Goal: Check status: Check status

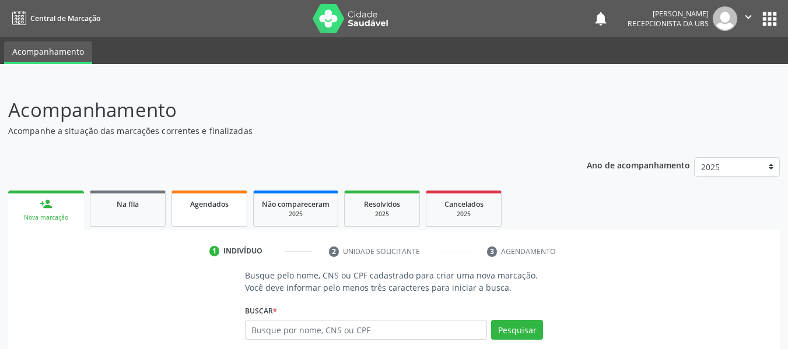
click at [209, 207] on span "Agendados" at bounding box center [209, 204] width 38 height 10
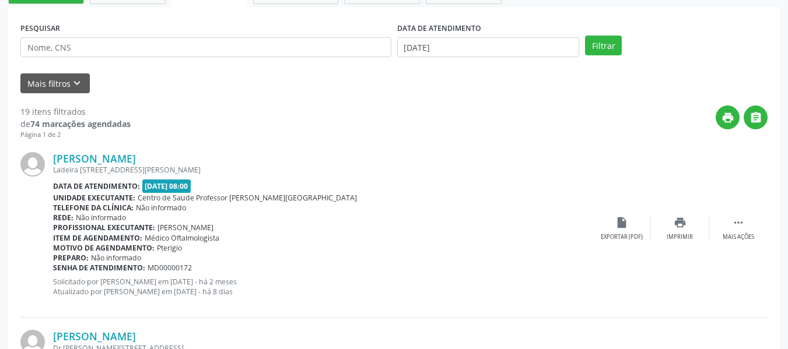
scroll to position [241, 0]
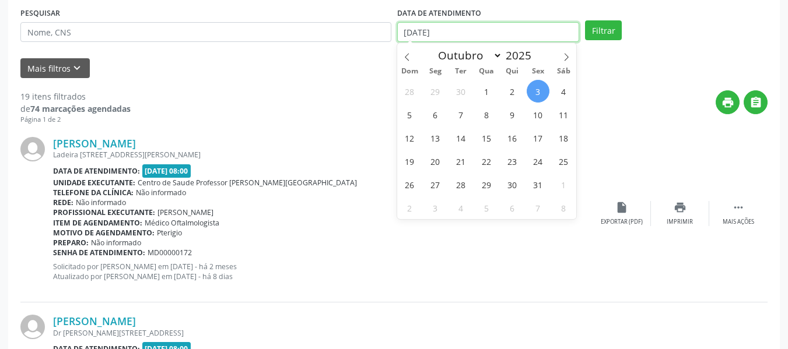
click at [413, 33] on input "[DATE]" at bounding box center [488, 32] width 183 height 20
click at [488, 139] on span "15" at bounding box center [486, 138] width 23 height 23
type input "[DATE]"
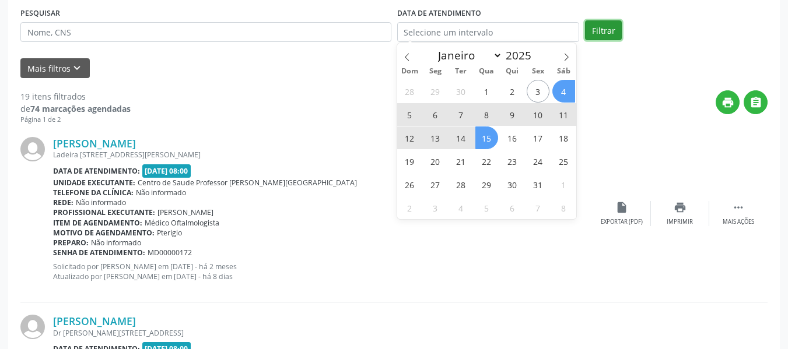
click at [606, 31] on button "Filtrar" at bounding box center [603, 30] width 37 height 20
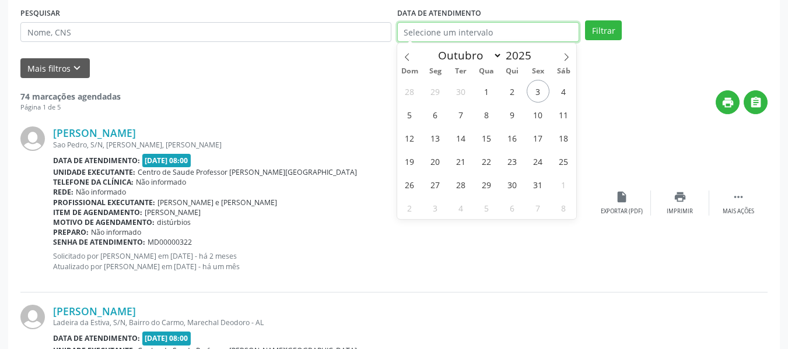
click at [417, 33] on input "text" at bounding box center [488, 32] width 183 height 20
click at [539, 90] on span "3" at bounding box center [538, 91] width 23 height 23
type input "[DATE]"
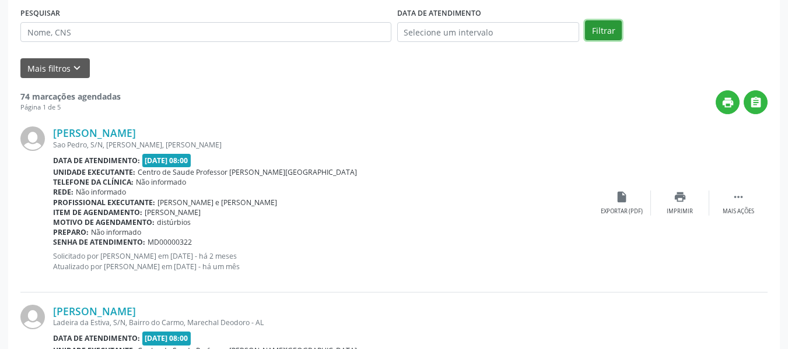
click at [604, 29] on button "Filtrar" at bounding box center [603, 30] width 37 height 20
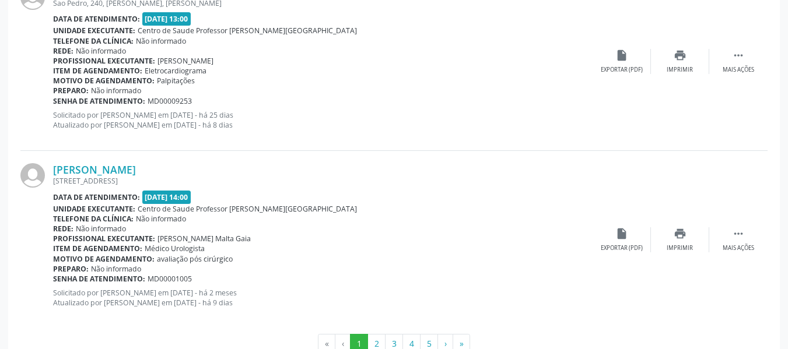
scroll to position [2731, 0]
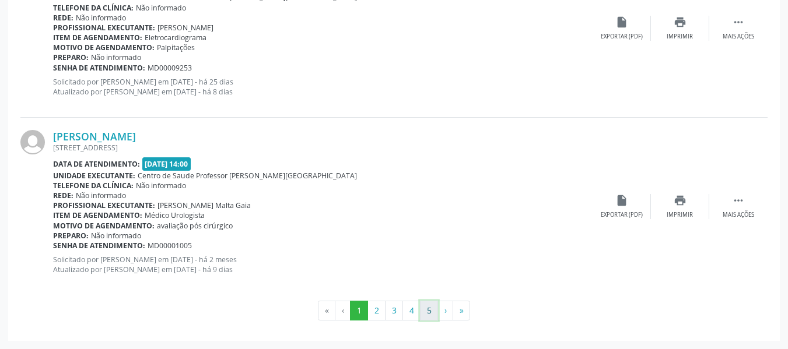
click at [433, 310] on button "5" at bounding box center [429, 311] width 18 height 20
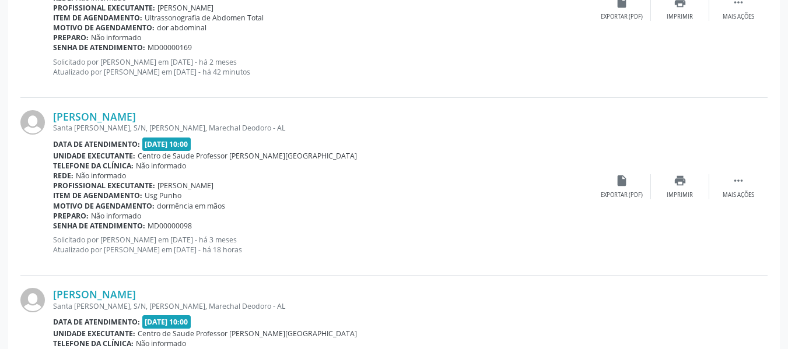
scroll to position [1838, 0]
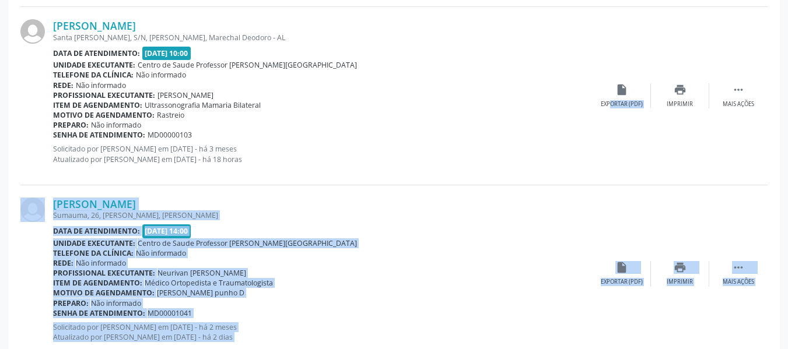
scroll to position [2276, 0]
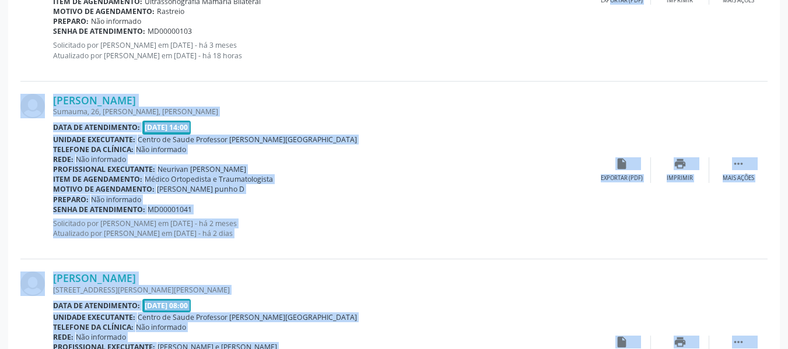
drag, startPoint x: 787, startPoint y: 341, endPoint x: 796, endPoint y: 349, distance: 12.8
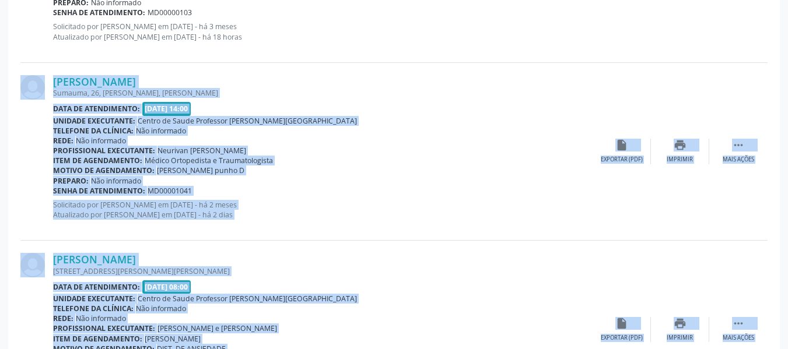
click at [641, 231] on div "[PERSON_NAME] Sumauma, 26, [PERSON_NAME], [PERSON_NAME] Data de atendimento: [D…" at bounding box center [393, 152] width 747 height 178
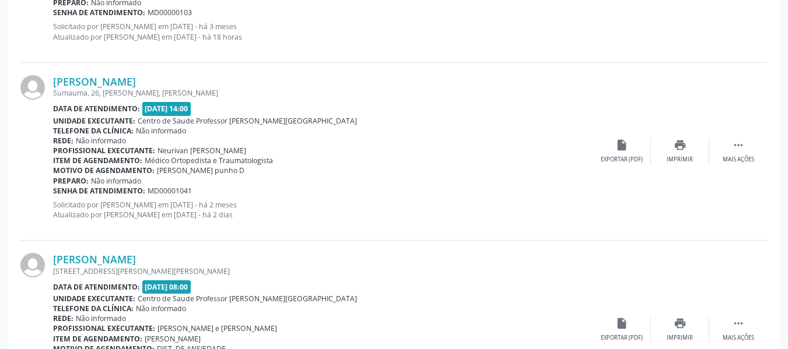
click at [758, 294] on div "[PERSON_NAME] [STREET_ADDRESS][PERSON_NAME][PERSON_NAME] Data de atendimento: […" at bounding box center [393, 330] width 747 height 178
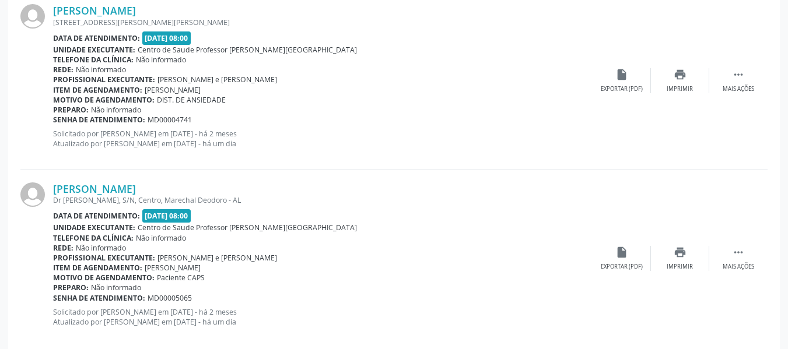
scroll to position [2563, 0]
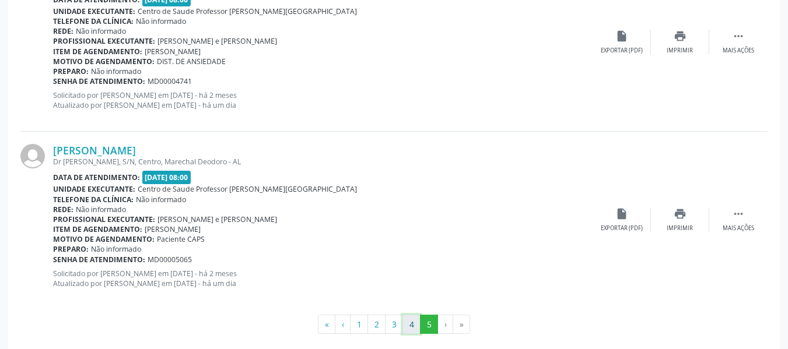
click at [410, 323] on button "4" at bounding box center [411, 325] width 18 height 20
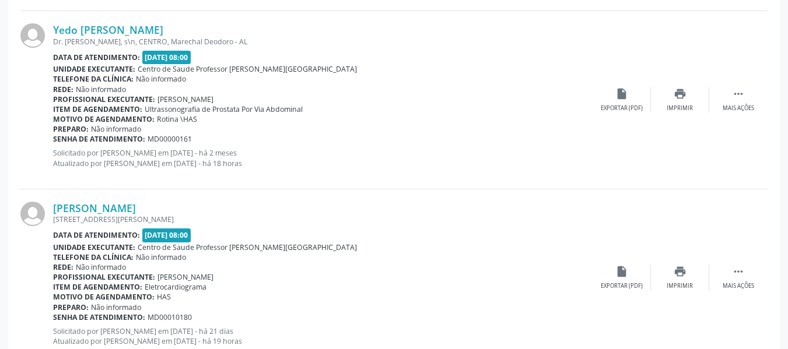
scroll to position [2117, 0]
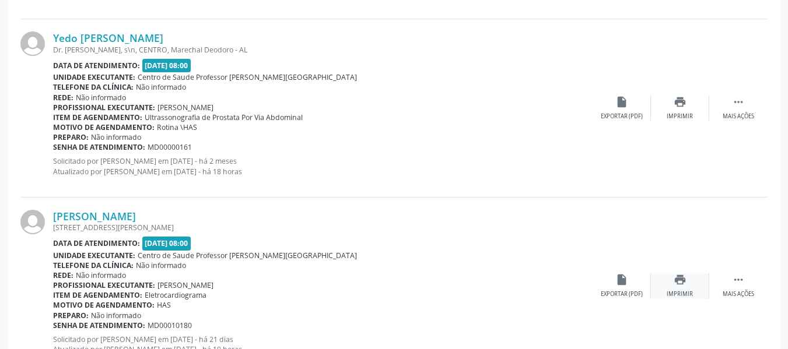
click at [675, 284] on icon "print" at bounding box center [679, 279] width 13 height 13
click at [680, 110] on div "print Imprimir" at bounding box center [680, 108] width 58 height 25
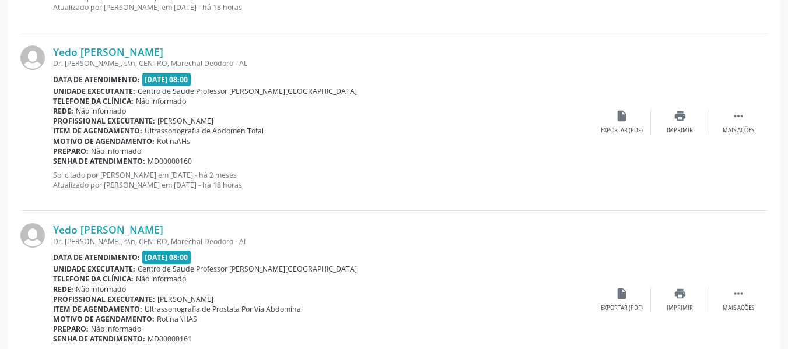
scroll to position [1914, 0]
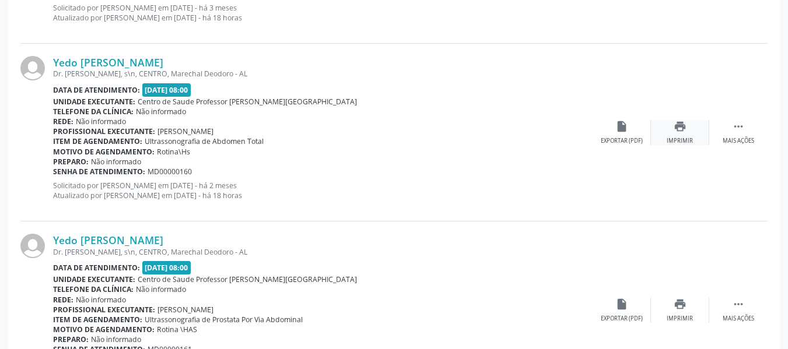
click at [680, 128] on icon "print" at bounding box center [679, 126] width 13 height 13
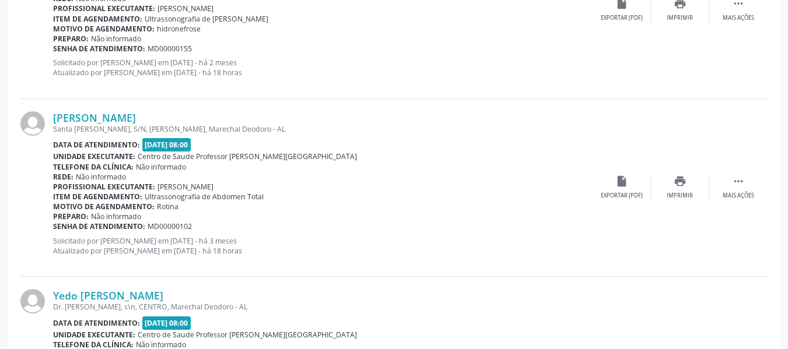
scroll to position [1658, 0]
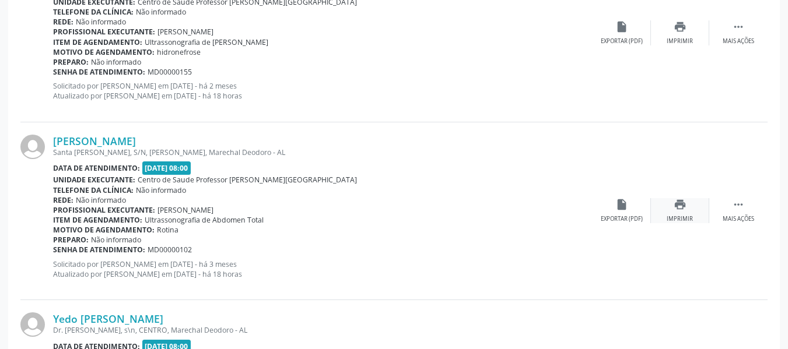
click at [681, 203] on icon "print" at bounding box center [679, 204] width 13 height 13
click at [687, 27] on div "print Imprimir" at bounding box center [680, 32] width 58 height 25
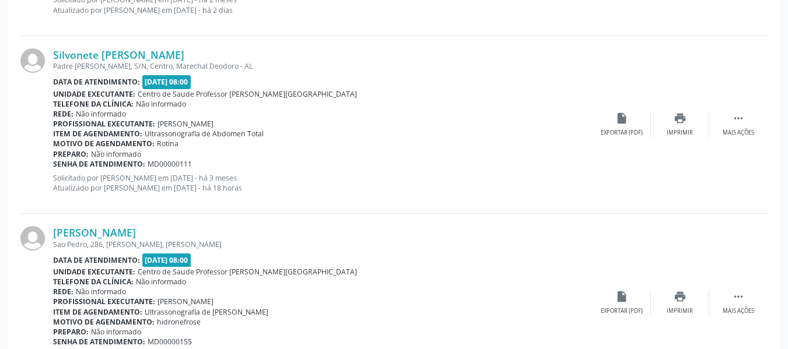
scroll to position [1378, 0]
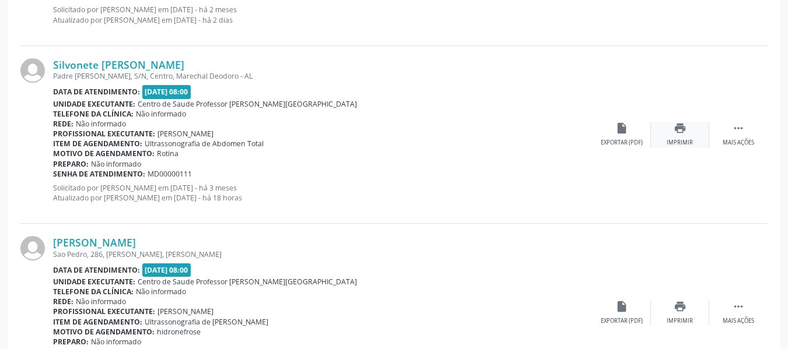
click at [684, 129] on icon "print" at bounding box center [679, 128] width 13 height 13
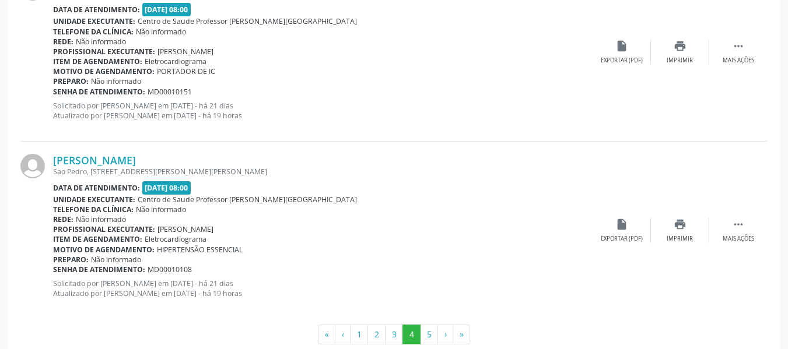
scroll to position [2731, 0]
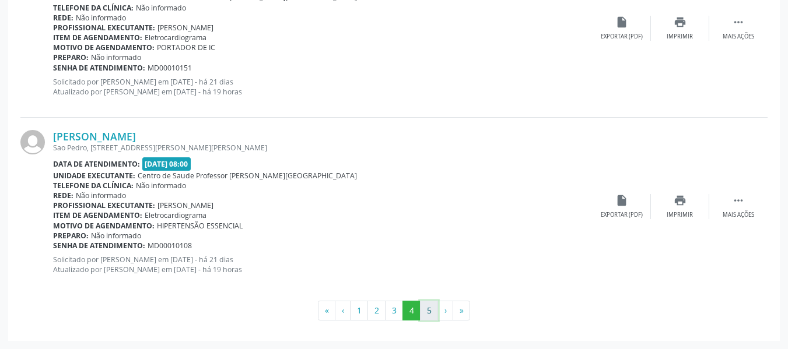
click at [425, 308] on button "5" at bounding box center [429, 311] width 18 height 20
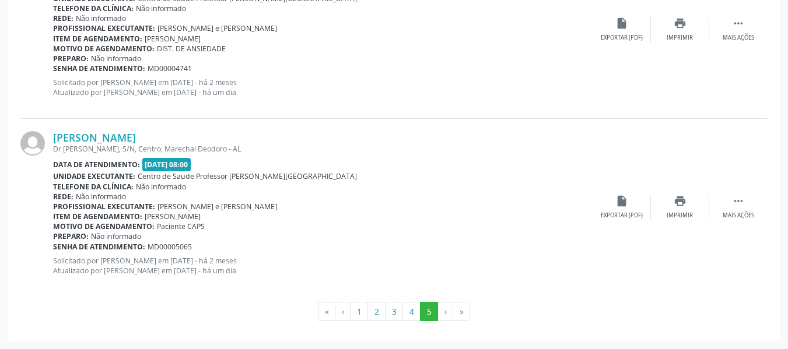
scroll to position [2577, 0]
click at [412, 311] on button "4" at bounding box center [411, 311] width 18 height 20
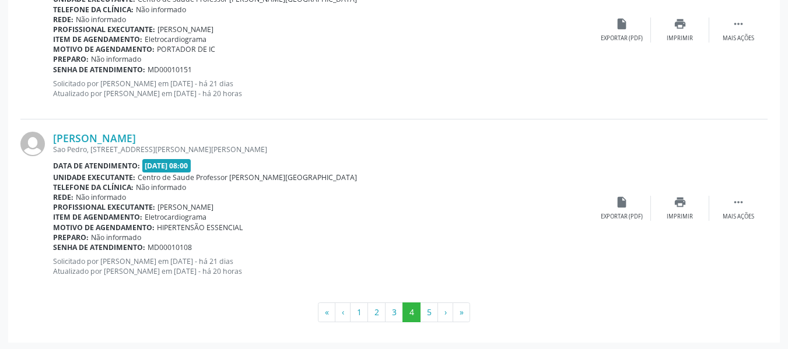
scroll to position [2731, 0]
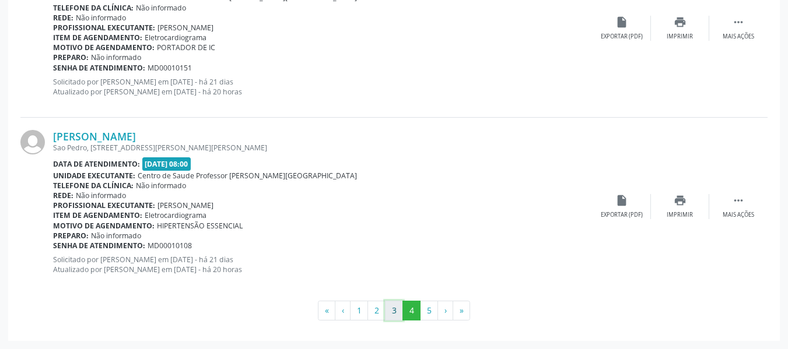
click at [394, 310] on button "3" at bounding box center [394, 311] width 18 height 20
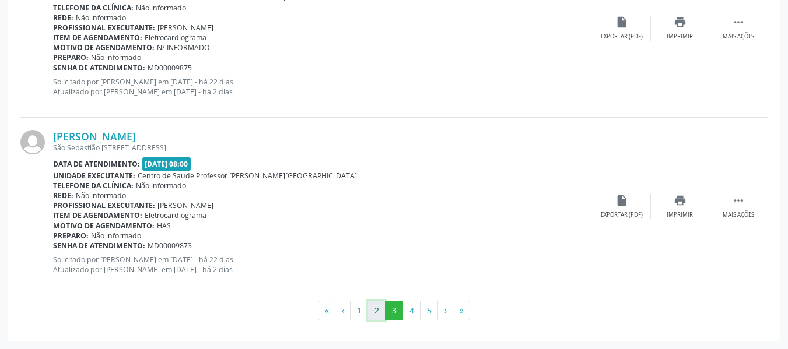
click at [375, 313] on button "2" at bounding box center [376, 311] width 18 height 20
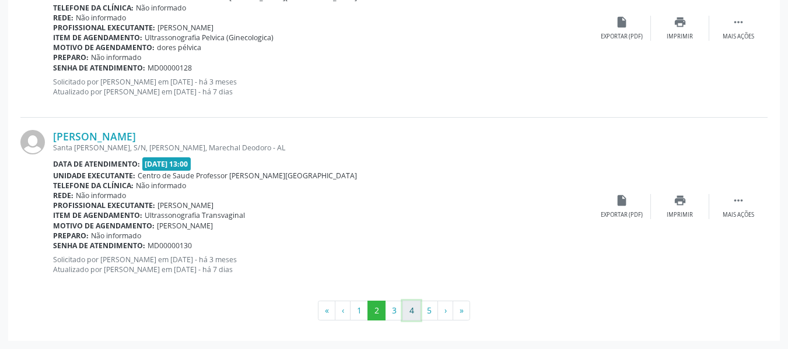
click at [412, 310] on button "4" at bounding box center [411, 311] width 18 height 20
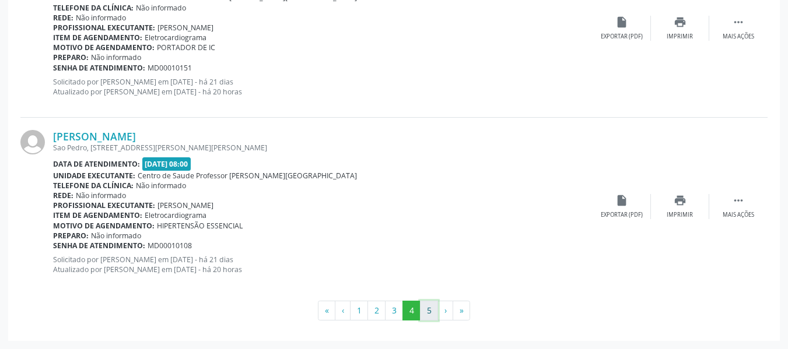
click at [430, 311] on button "5" at bounding box center [429, 311] width 18 height 20
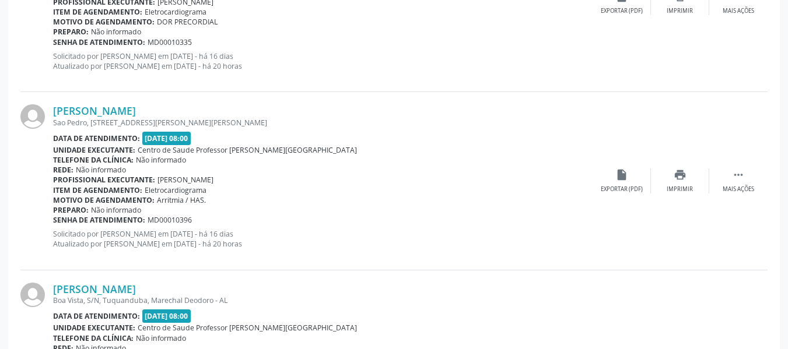
scroll to position [602, 0]
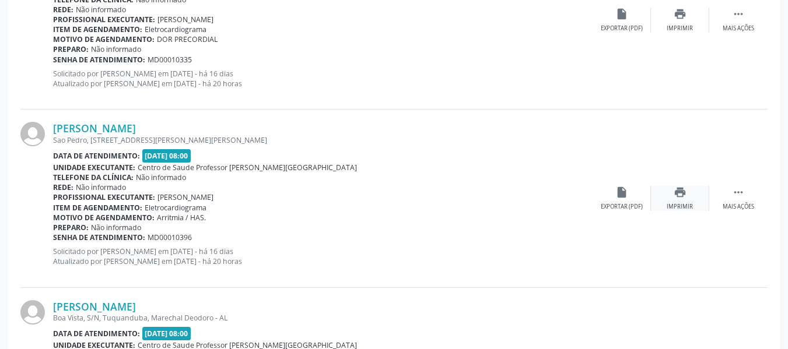
click at [680, 195] on icon "print" at bounding box center [679, 192] width 13 height 13
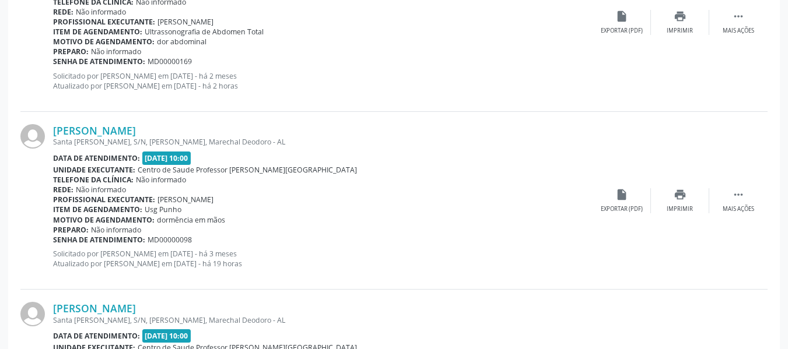
scroll to position [1877, 0]
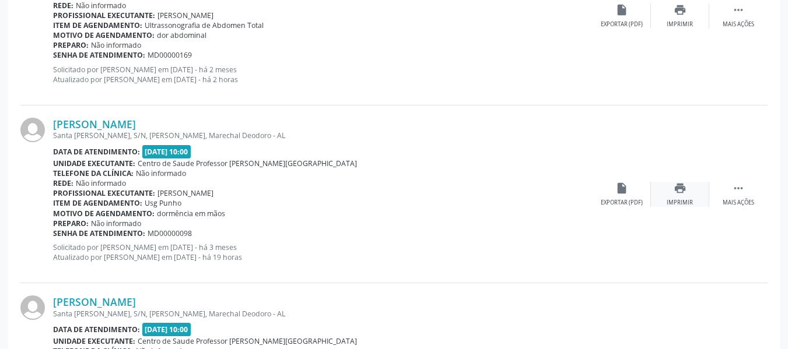
click at [677, 188] on icon "print" at bounding box center [679, 188] width 13 height 13
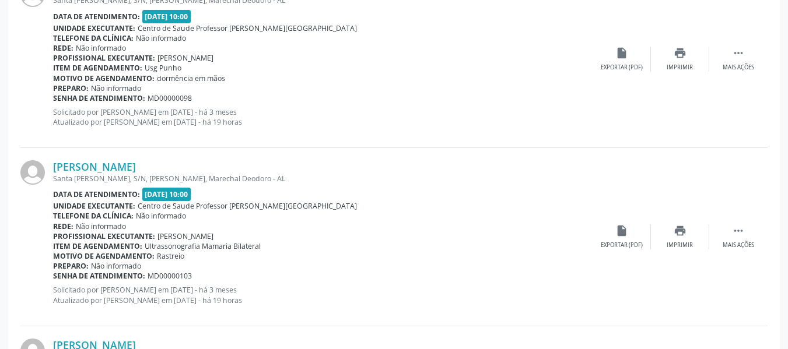
scroll to position [2017, 0]
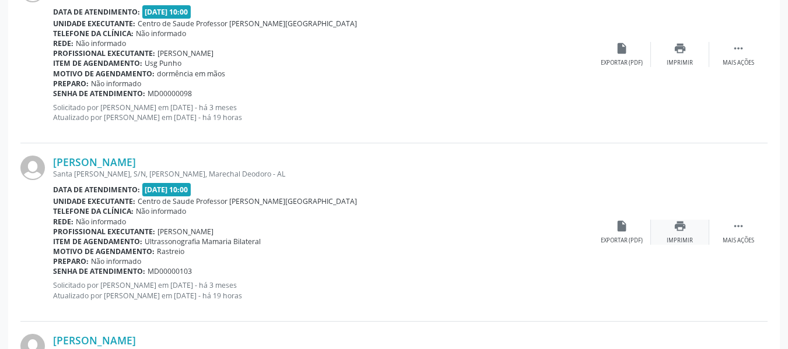
click at [680, 229] on icon "print" at bounding box center [679, 226] width 13 height 13
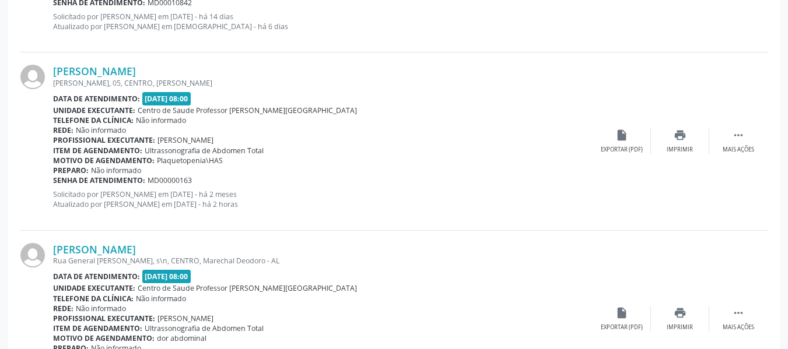
scroll to position [1581, 0]
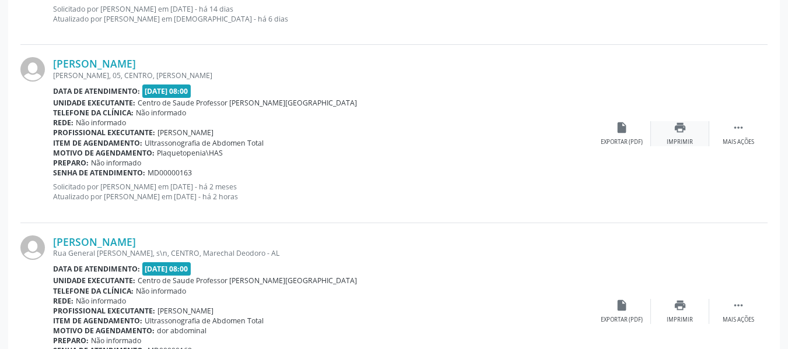
click at [676, 130] on icon "print" at bounding box center [679, 127] width 13 height 13
click at [683, 305] on icon "print" at bounding box center [679, 305] width 13 height 13
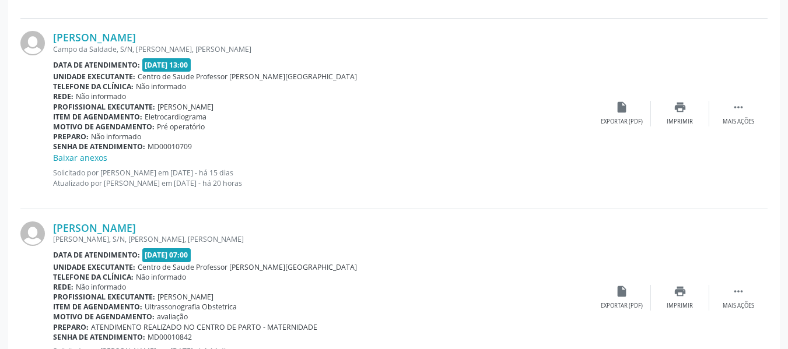
scroll to position [1201, 0]
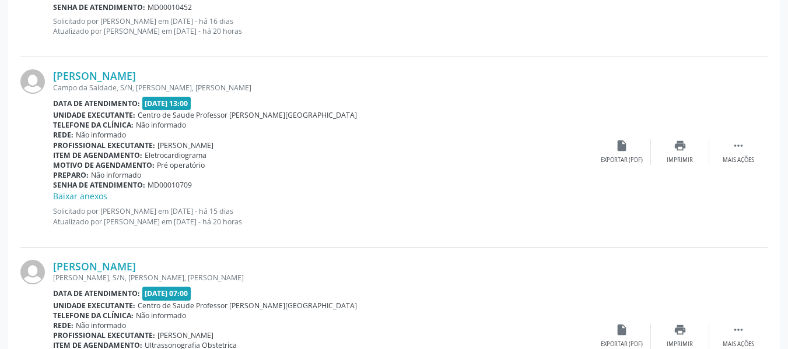
drag, startPoint x: 791, startPoint y: 5, endPoint x: 560, endPoint y: 122, distance: 258.9
click at [560, 122] on div "Telefone da clínica: Não informado" at bounding box center [322, 125] width 539 height 10
click at [680, 145] on icon "print" at bounding box center [679, 145] width 13 height 13
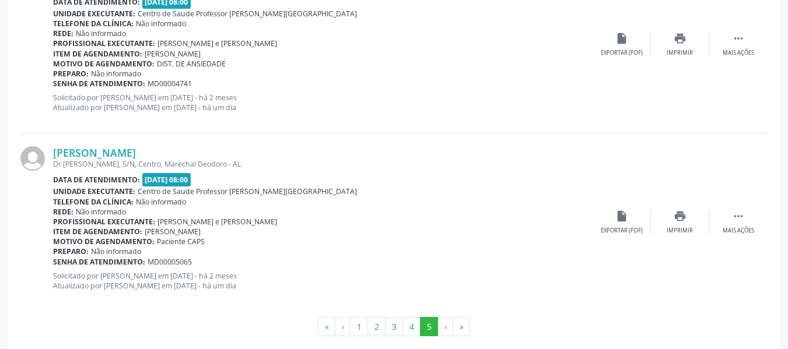
scroll to position [2577, 0]
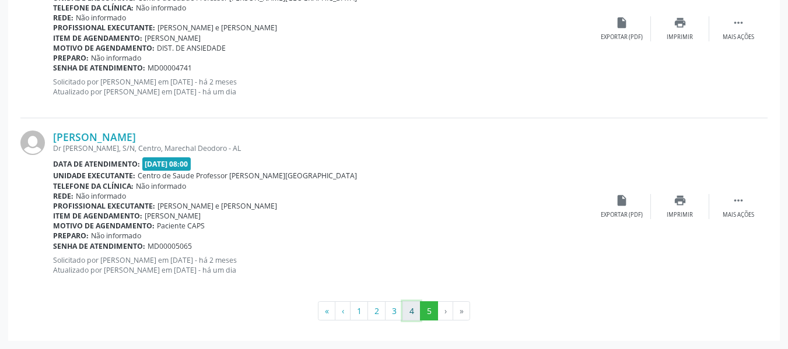
click at [413, 314] on button "4" at bounding box center [411, 311] width 18 height 20
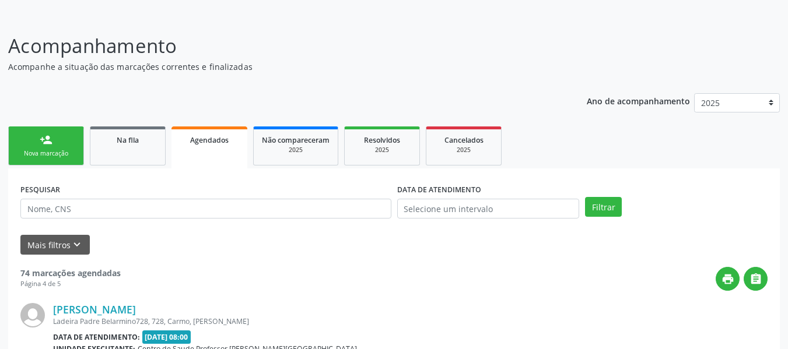
scroll to position [2651, 0]
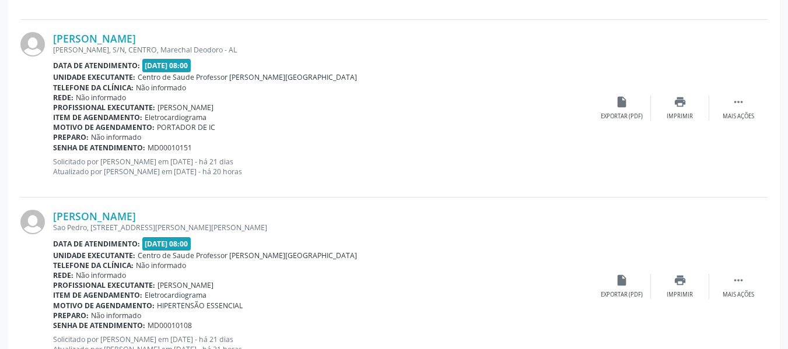
click at [397, 217] on div "[PERSON_NAME]" at bounding box center [322, 216] width 539 height 13
click at [685, 102] on icon "print" at bounding box center [679, 102] width 13 height 13
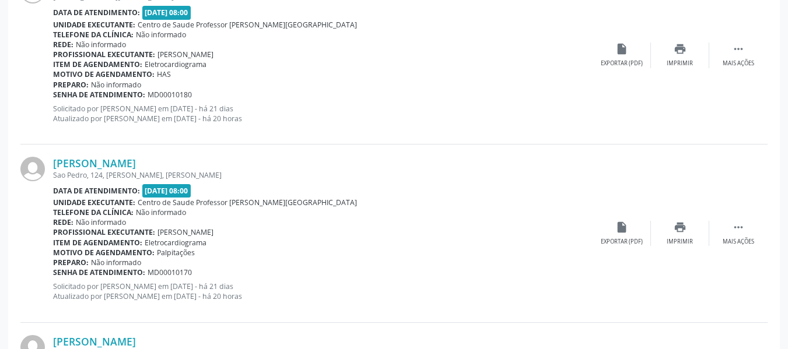
scroll to position [2324, 0]
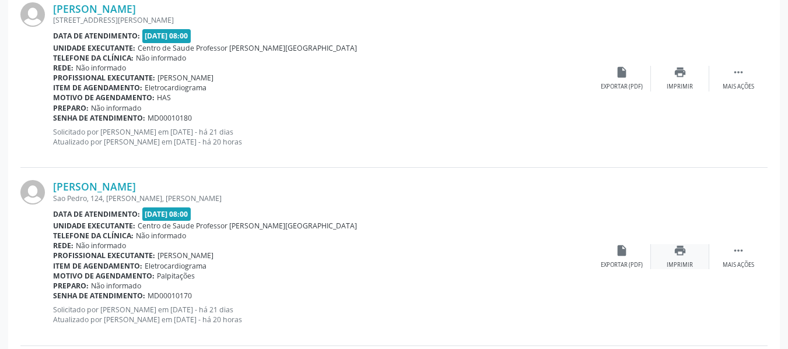
click at [682, 251] on icon "print" at bounding box center [679, 250] width 13 height 13
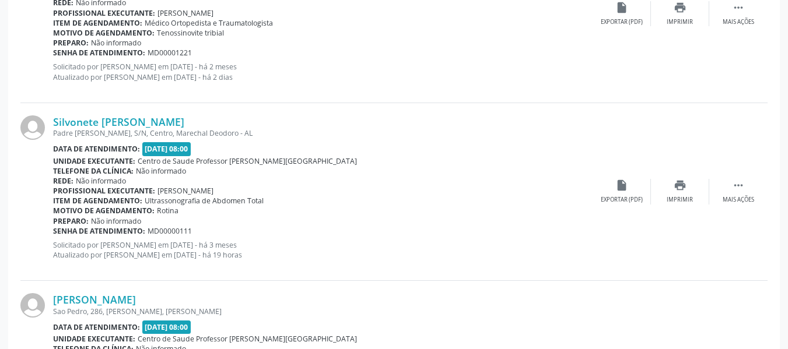
scroll to position [1297, 0]
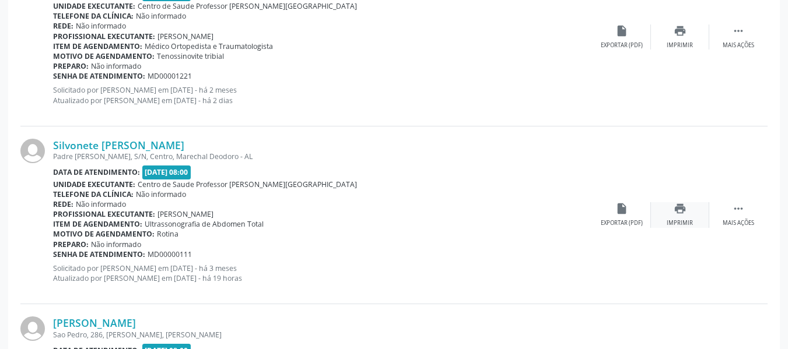
click at [679, 212] on icon "print" at bounding box center [679, 208] width 13 height 13
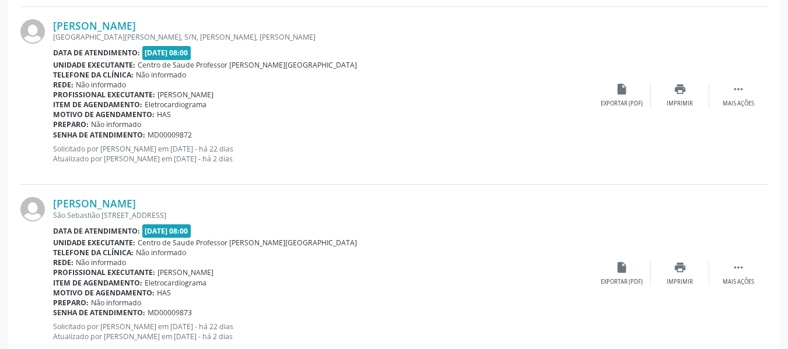
scroll to position [536, 0]
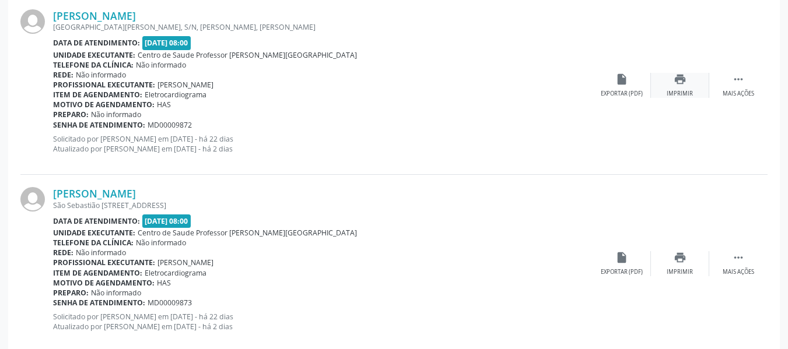
click at [684, 75] on icon "print" at bounding box center [679, 79] width 13 height 13
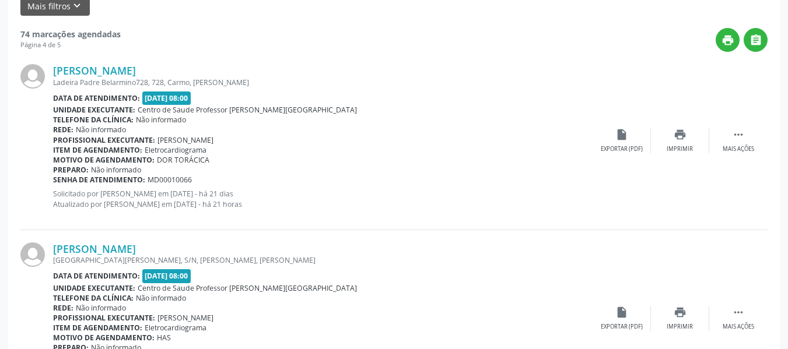
scroll to position [287, 0]
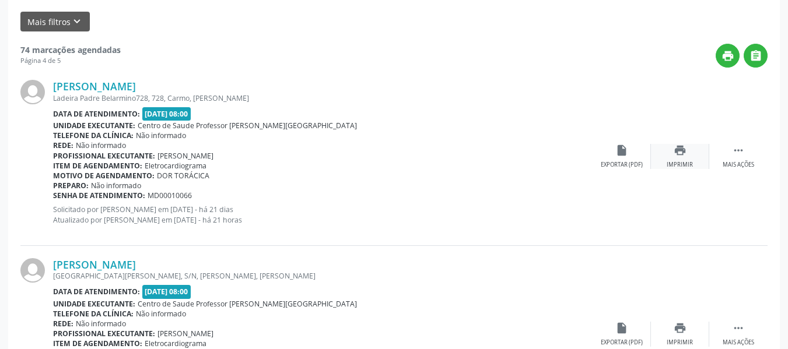
click at [683, 153] on icon "print" at bounding box center [679, 150] width 13 height 13
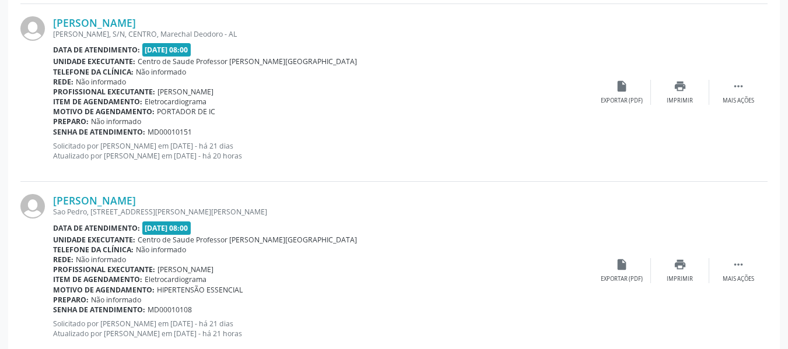
scroll to position [2731, 0]
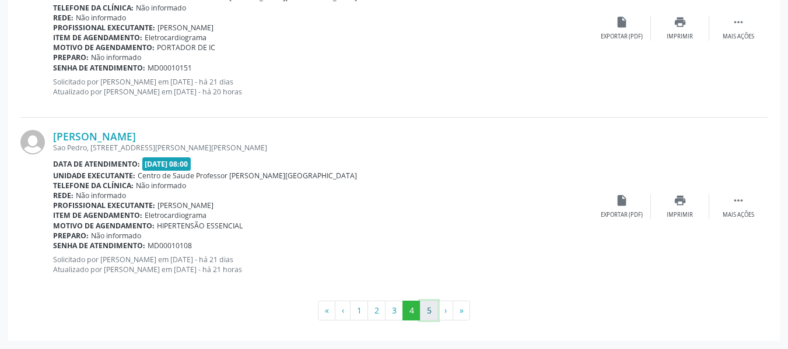
click at [427, 306] on button "5" at bounding box center [429, 311] width 18 height 20
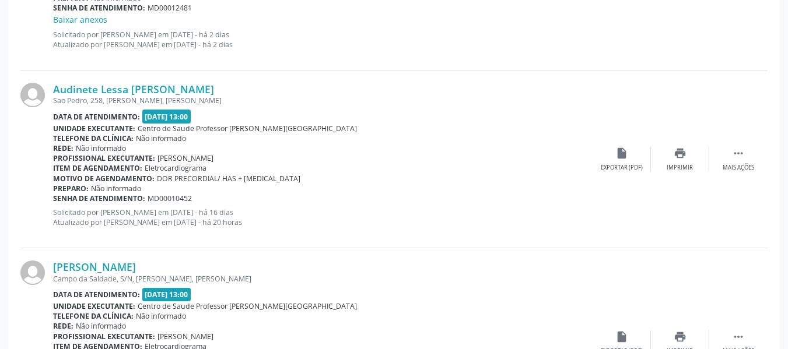
scroll to position [1006, 0]
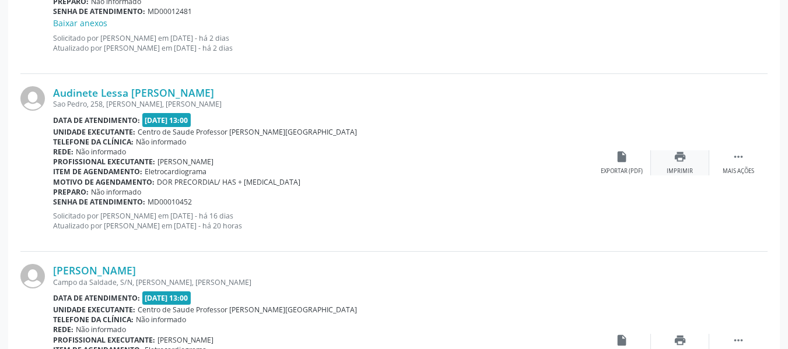
click at [680, 156] on icon "print" at bounding box center [679, 156] width 13 height 13
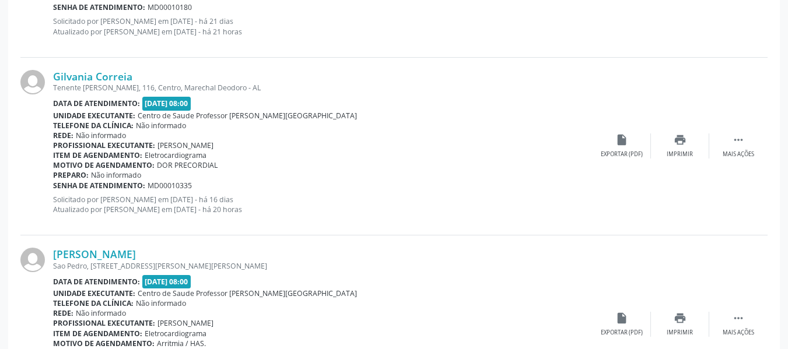
scroll to position [469, 0]
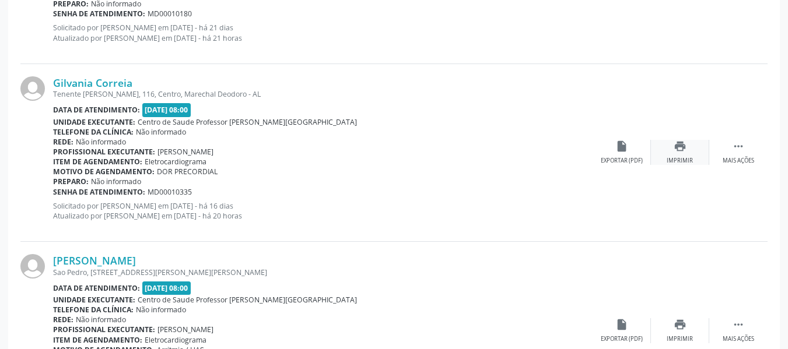
click at [676, 148] on icon "print" at bounding box center [679, 146] width 13 height 13
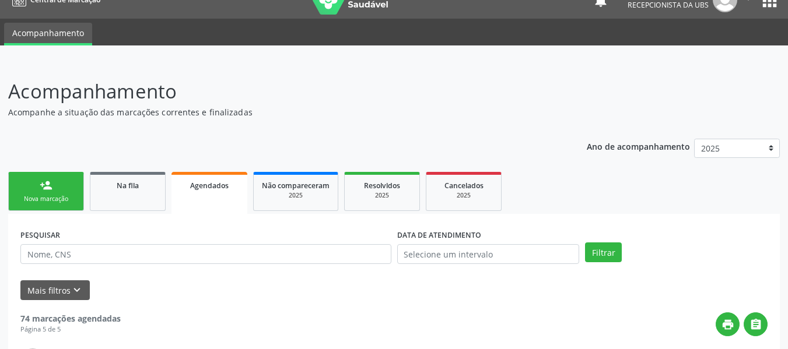
scroll to position [0, 0]
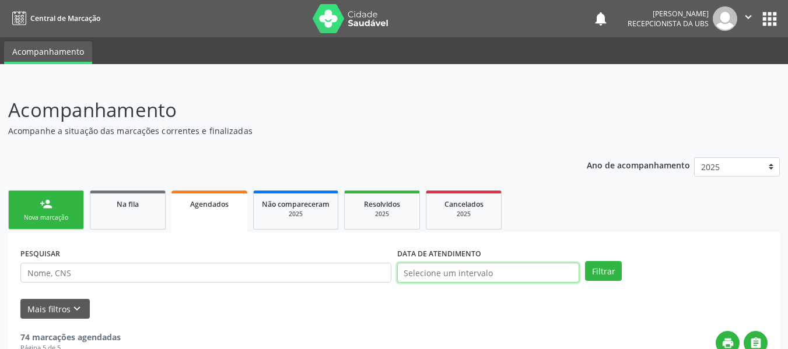
click at [436, 271] on input "text" at bounding box center [488, 273] width 183 height 20
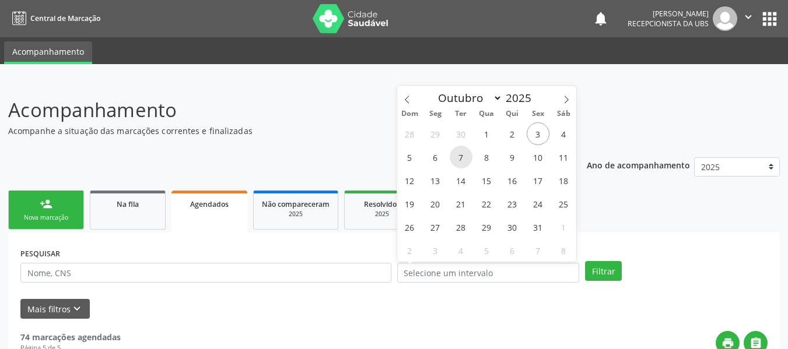
click at [462, 157] on span "7" at bounding box center [461, 157] width 23 height 23
type input "[DATE]"
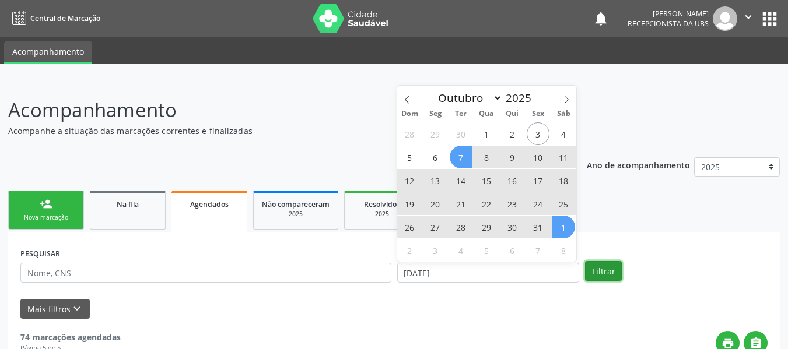
click at [597, 271] on button "Filtrar" at bounding box center [603, 271] width 37 height 20
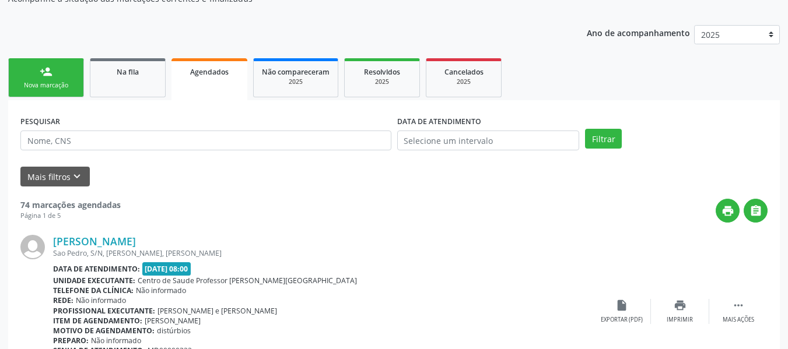
scroll to position [171, 0]
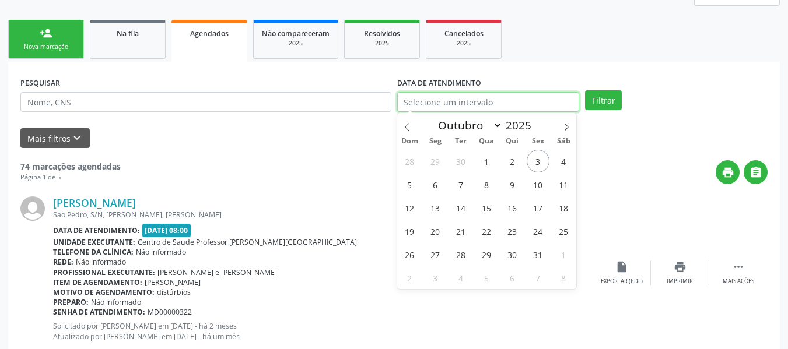
click at [482, 96] on input "text" at bounding box center [488, 102] width 183 height 20
click at [461, 187] on span "7" at bounding box center [461, 184] width 23 height 23
type input "[DATE]"
click at [461, 187] on span "7" at bounding box center [461, 184] width 23 height 23
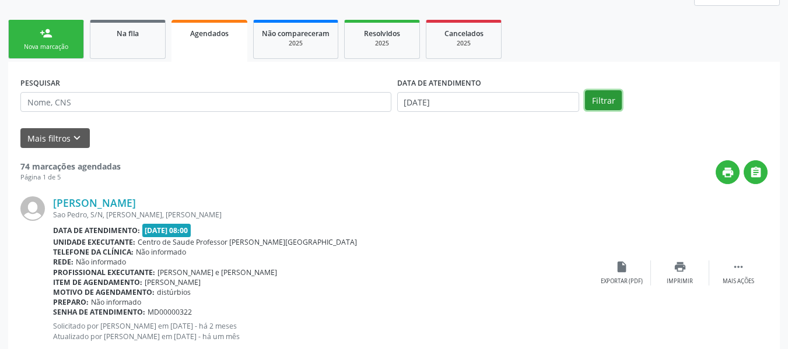
click at [597, 101] on button "Filtrar" at bounding box center [603, 100] width 37 height 20
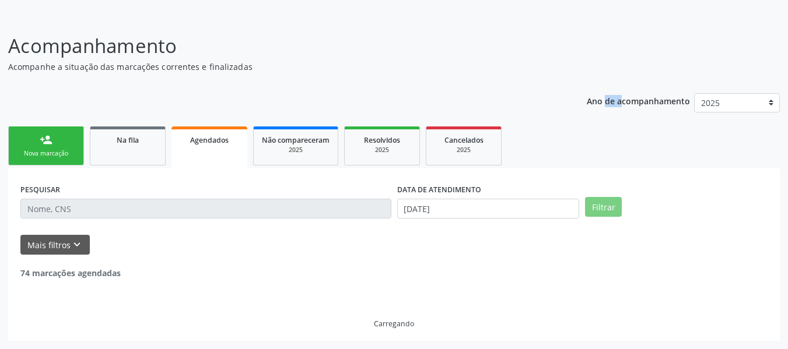
click at [597, 101] on p "Ano de acompanhamento" at bounding box center [638, 100] width 103 height 15
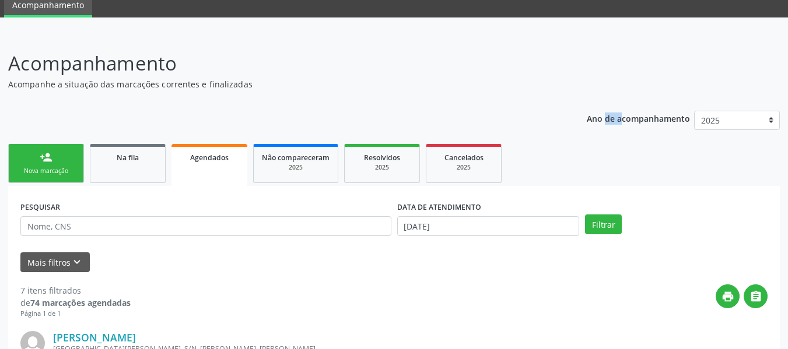
scroll to position [0, 0]
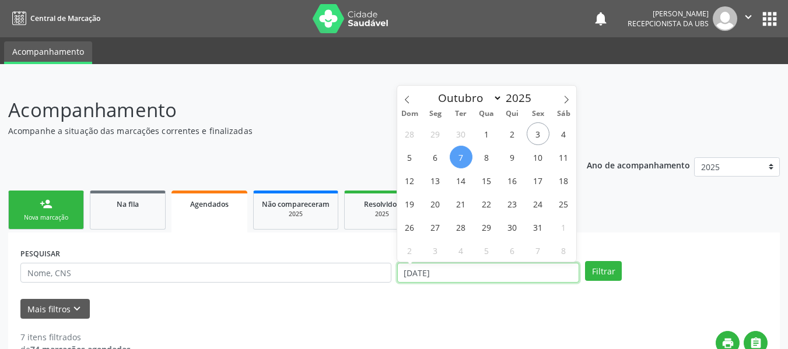
click at [467, 273] on input "[DATE]" at bounding box center [488, 273] width 183 height 20
click at [489, 157] on span "8" at bounding box center [486, 157] width 23 height 23
type input "08/10/2025"
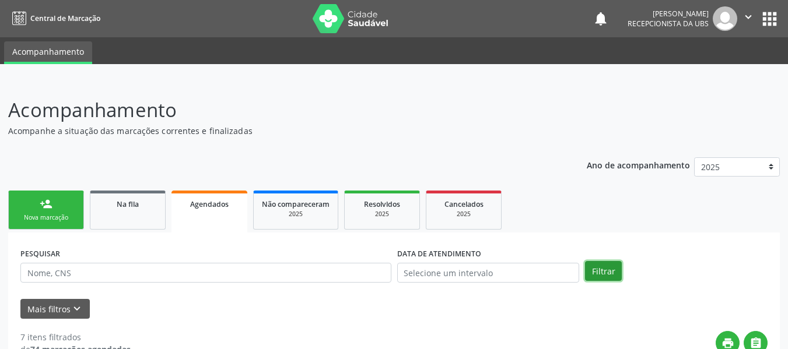
click at [606, 272] on button "Filtrar" at bounding box center [603, 271] width 37 height 20
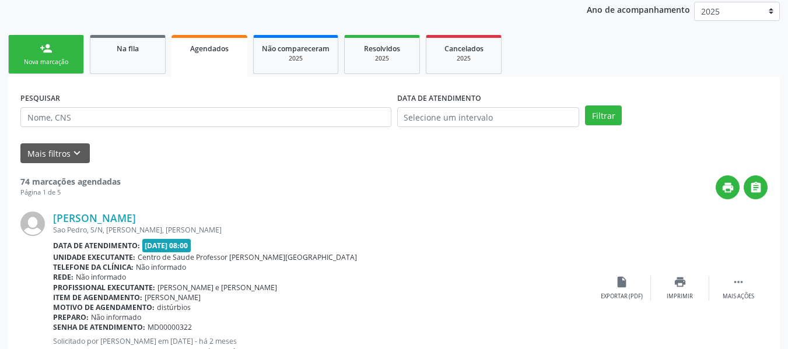
scroll to position [101, 0]
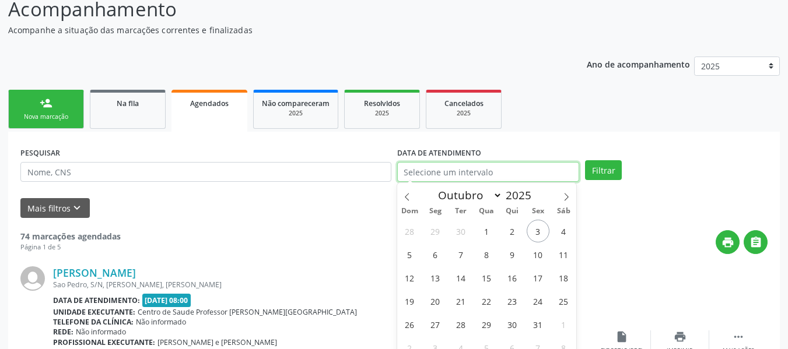
click at [448, 171] on input "text" at bounding box center [488, 172] width 183 height 20
click at [486, 255] on span "8" at bounding box center [486, 254] width 23 height 23
type input "08/10/2025"
click at [486, 255] on span "8" at bounding box center [486, 254] width 23 height 23
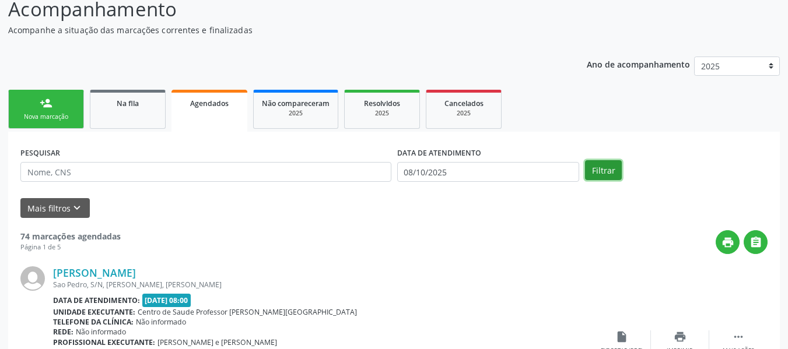
click at [605, 169] on button "Filtrar" at bounding box center [603, 170] width 37 height 20
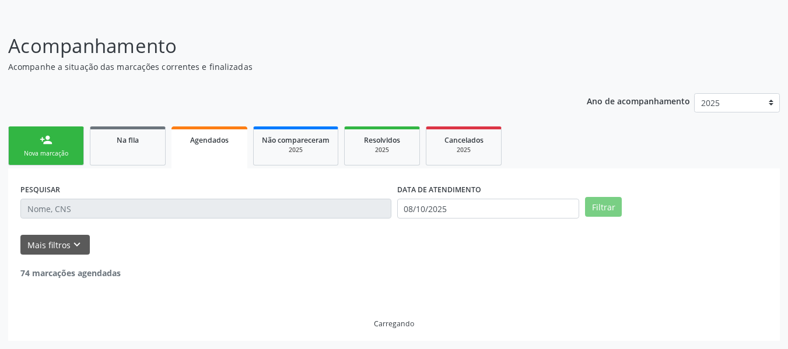
click at [605, 169] on div "PESQUISAR DATA DE ATENDIMENTO [DATE] Filtrar UNIDADE EXECUTANTE Selecione uma u…" at bounding box center [393, 255] width 771 height 173
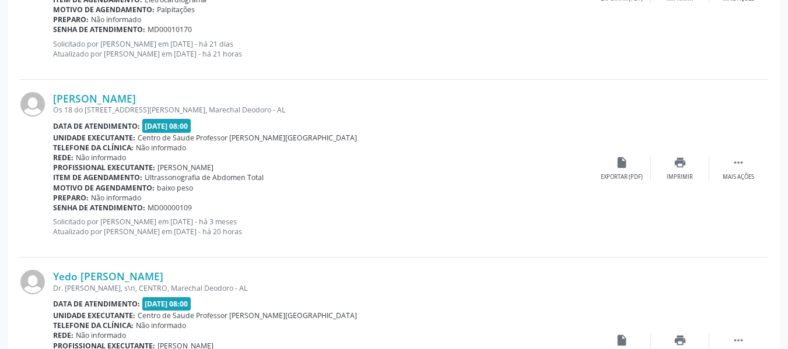
scroll to position [1556, 0]
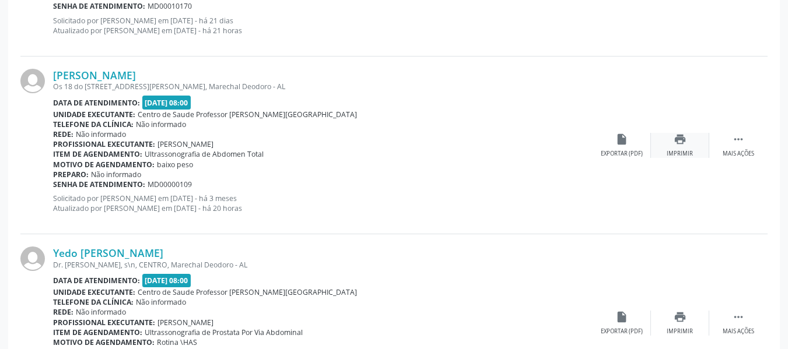
click at [677, 139] on icon "print" at bounding box center [679, 139] width 13 height 13
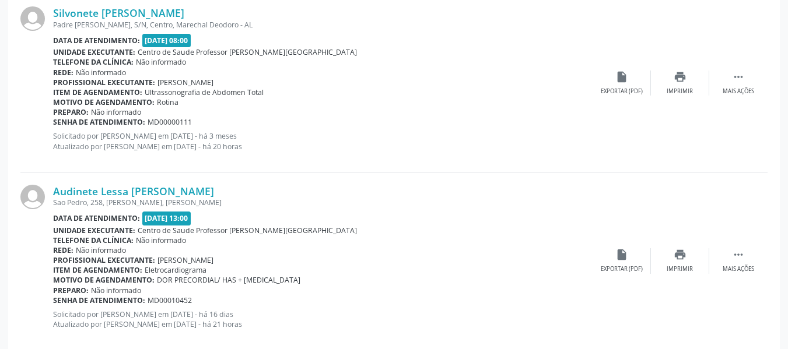
scroll to position [2753, 0]
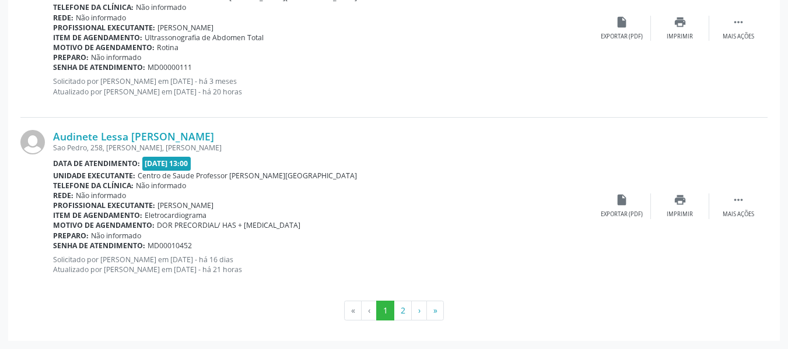
drag, startPoint x: 787, startPoint y: 342, endPoint x: 610, endPoint y: 317, distance: 179.0
click at [404, 311] on button "2" at bounding box center [403, 311] width 18 height 20
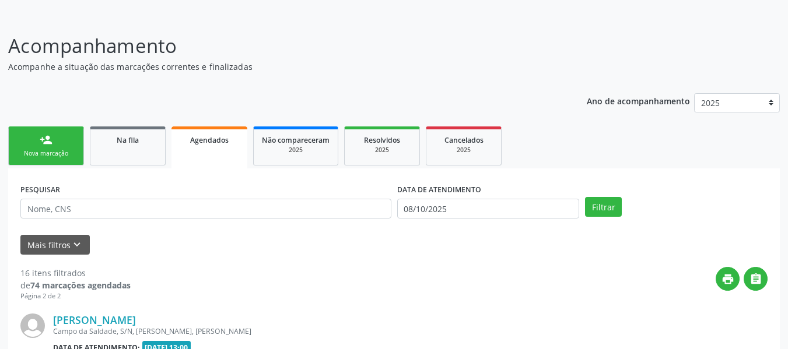
scroll to position [260, 0]
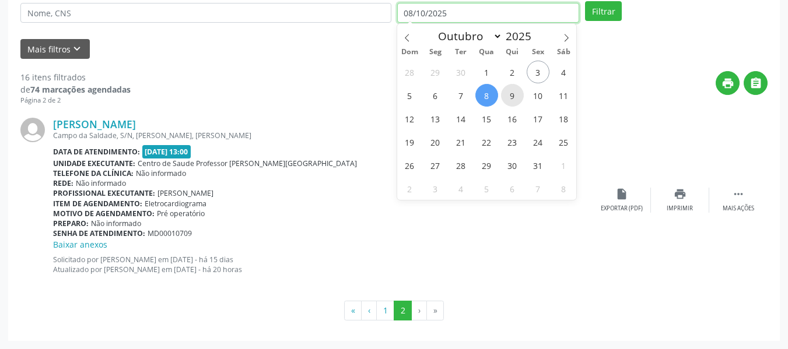
drag, startPoint x: 451, startPoint y: 13, endPoint x: 515, endPoint y: 100, distance: 107.5
click at [515, 100] on span "9" at bounding box center [512, 95] width 23 height 23
type input "[DATE]"
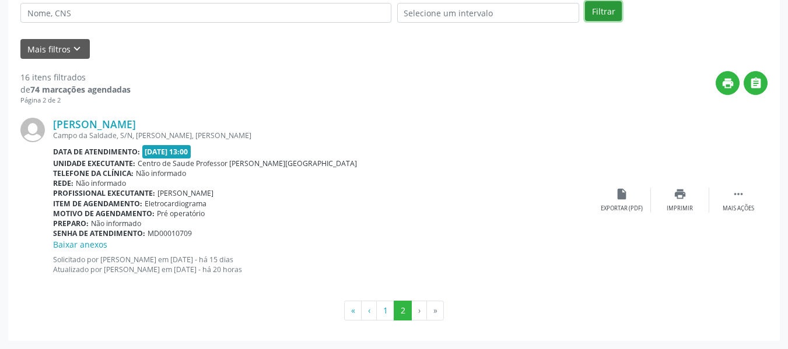
click at [598, 9] on button "Filtrar" at bounding box center [603, 11] width 37 height 20
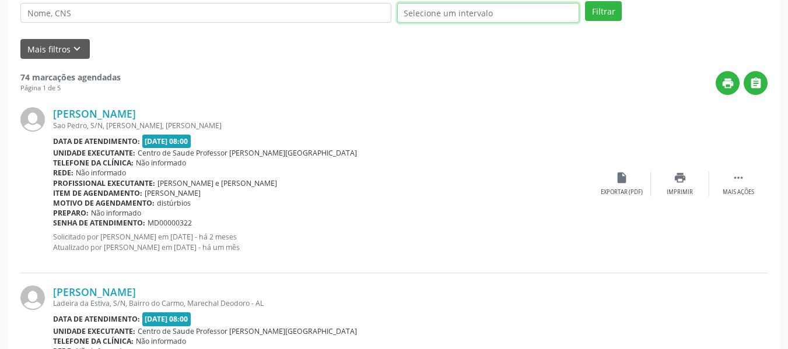
click at [454, 12] on input "text" at bounding box center [488, 13] width 183 height 20
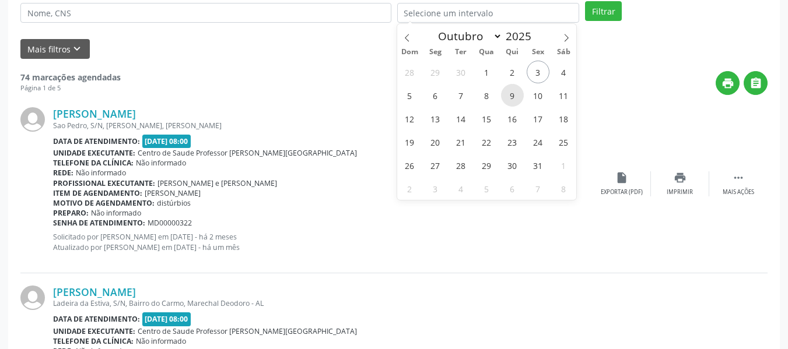
click at [514, 98] on span "9" at bounding box center [512, 95] width 23 height 23
type input "[DATE]"
click at [514, 98] on span "9" at bounding box center [512, 95] width 23 height 23
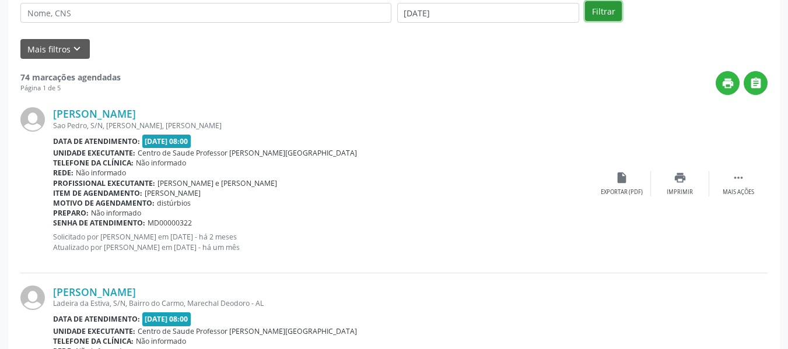
click at [606, 8] on button "Filtrar" at bounding box center [603, 11] width 37 height 20
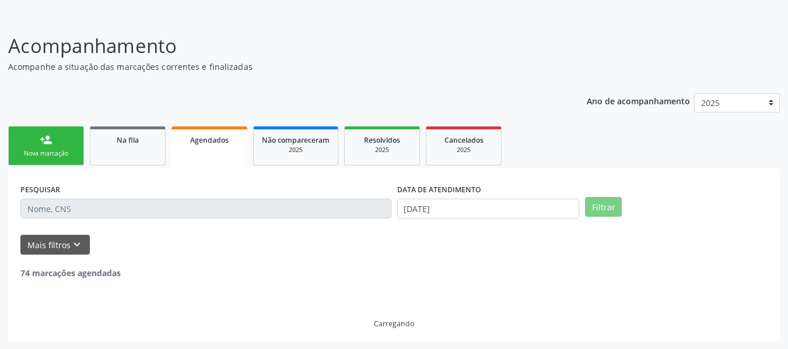
scroll to position [64, 0]
click at [606, 8] on div at bounding box center [394, 8] width 788 height 16
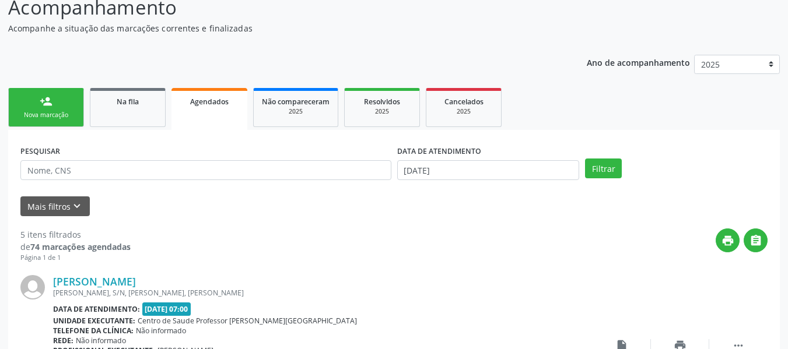
scroll to position [87, 0]
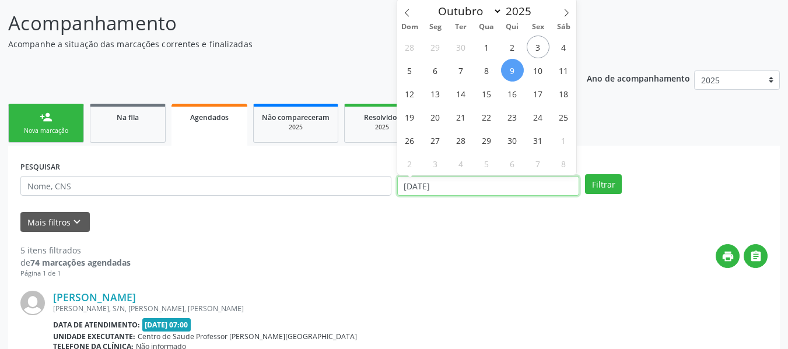
click at [449, 184] on input "[DATE]" at bounding box center [488, 186] width 183 height 20
click at [458, 94] on span "14" at bounding box center [461, 93] width 23 height 23
type input "[DATE]"
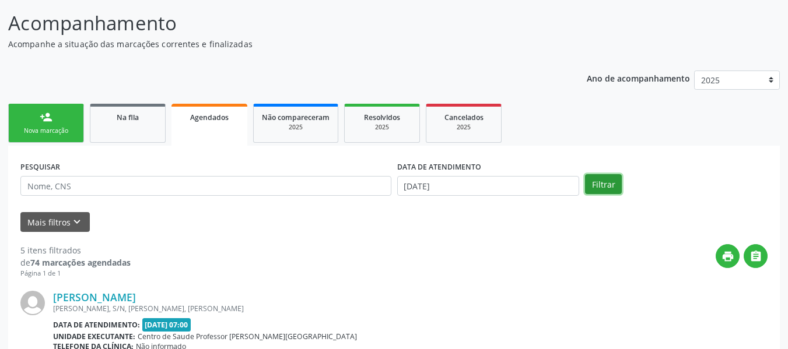
click at [599, 189] on button "Filtrar" at bounding box center [603, 184] width 37 height 20
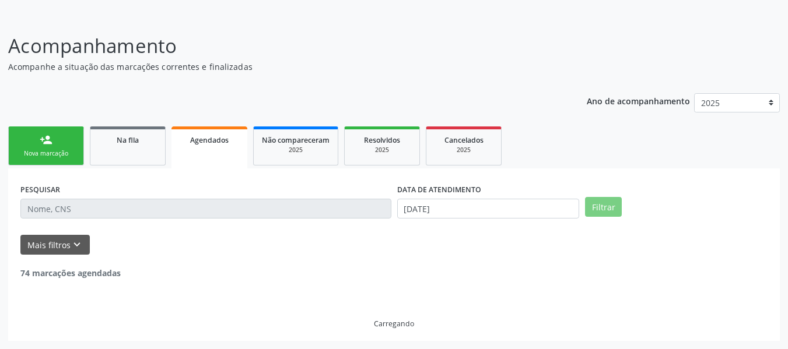
click at [599, 189] on div "PESQUISAR DATA DE ATENDIMENTO [DATE] Filtrar" at bounding box center [393, 203] width 753 height 45
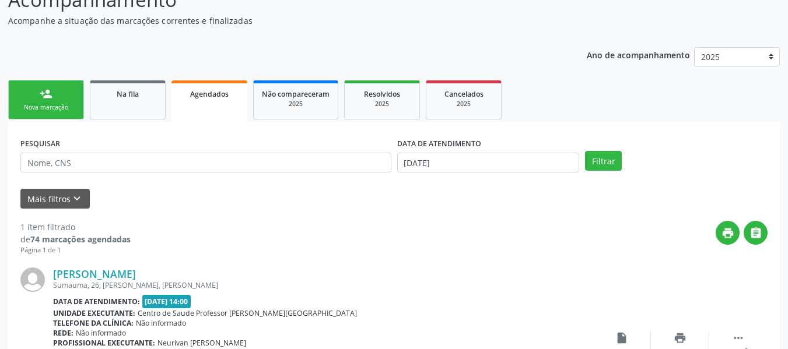
scroll to position [214, 0]
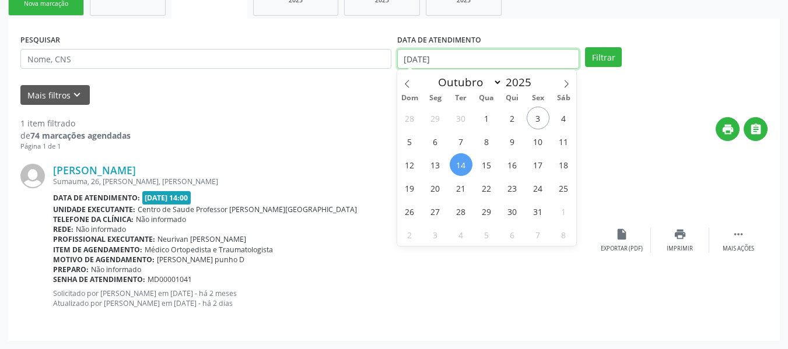
click at [403, 61] on input "[DATE]" at bounding box center [488, 59] width 183 height 20
click at [486, 120] on span "1" at bounding box center [486, 118] width 23 height 23
type input "[DATE]"
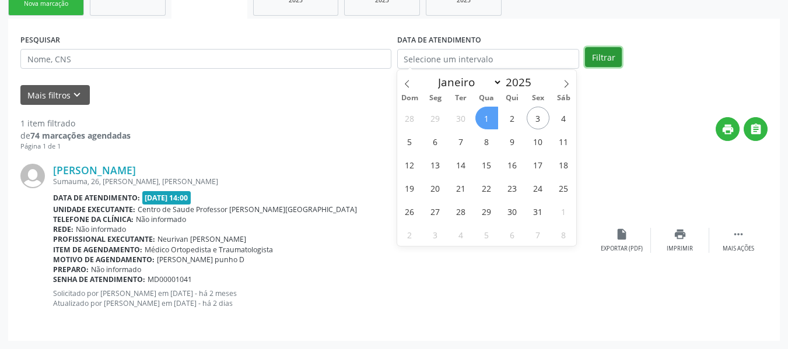
click at [599, 57] on button "Filtrar" at bounding box center [603, 57] width 37 height 20
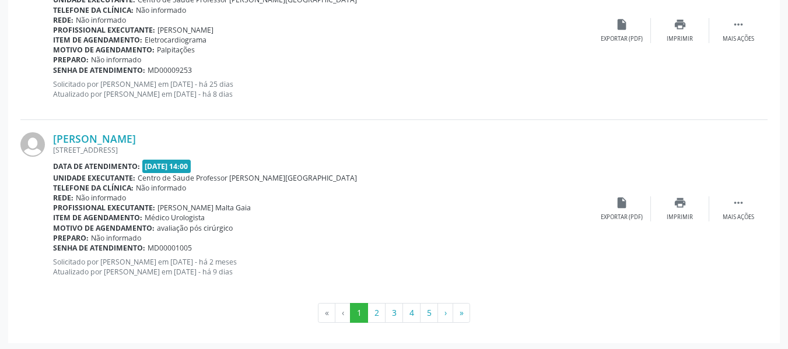
scroll to position [2731, 0]
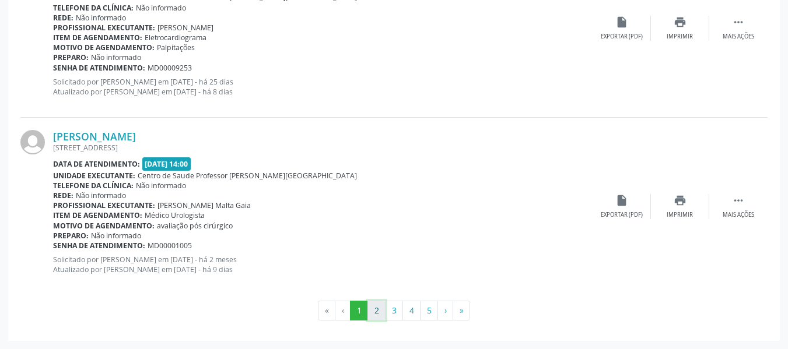
click at [377, 310] on button "2" at bounding box center [376, 311] width 18 height 20
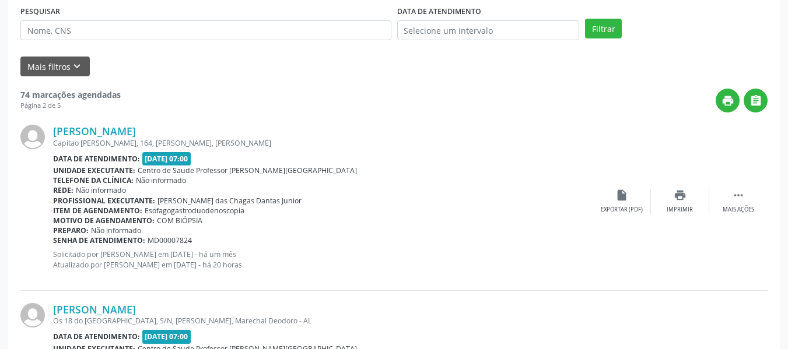
scroll to position [250, 0]
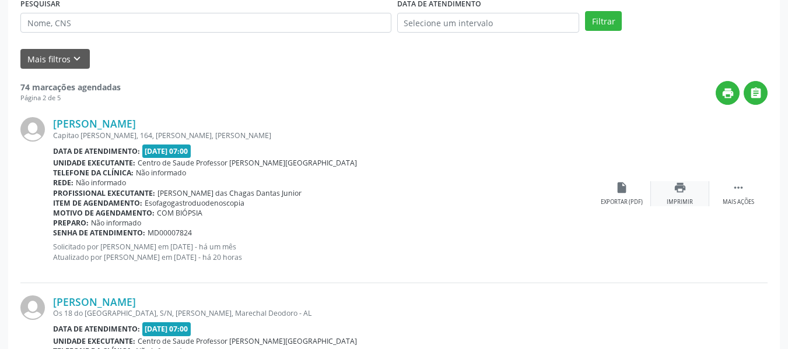
click at [677, 191] on icon "print" at bounding box center [679, 187] width 13 height 13
click at [681, 194] on icon "print" at bounding box center [679, 187] width 13 height 13
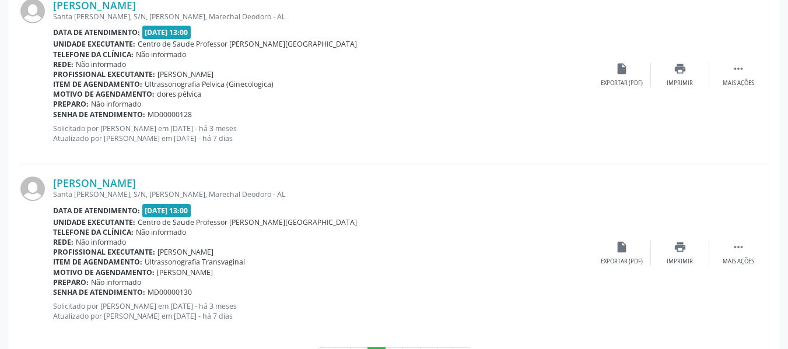
scroll to position [2731, 0]
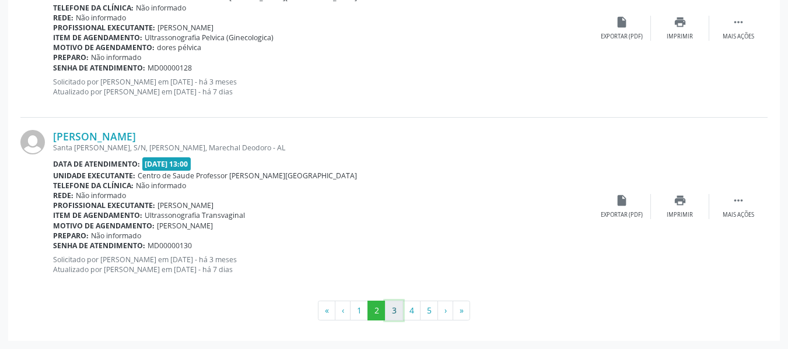
click at [392, 310] on button "3" at bounding box center [394, 311] width 18 height 20
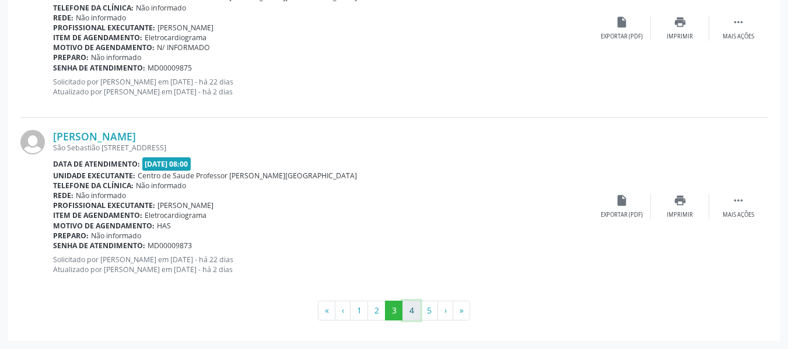
click at [411, 311] on button "4" at bounding box center [411, 311] width 18 height 20
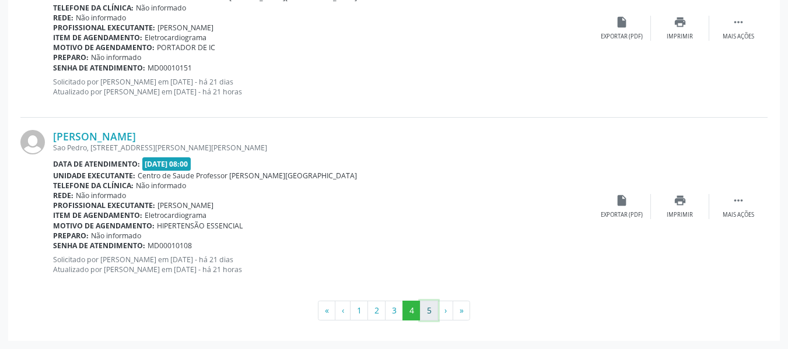
click at [425, 310] on button "5" at bounding box center [429, 311] width 18 height 20
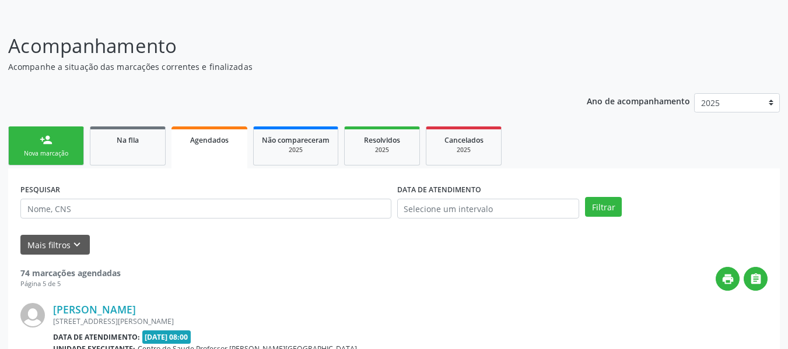
scroll to position [2577, 0]
